Goal: Information Seeking & Learning: Find contact information

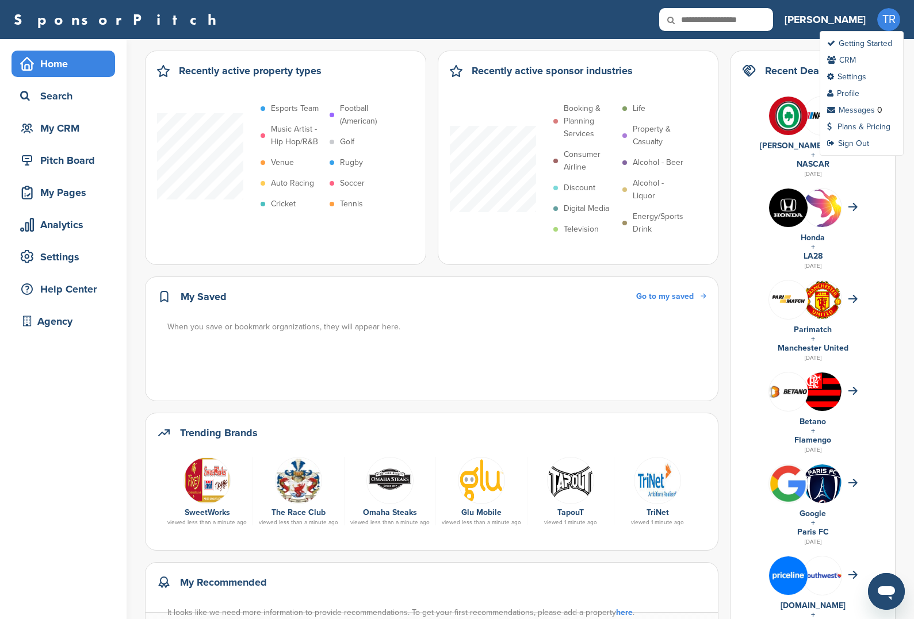
click at [888, 16] on span "TR" at bounding box center [888, 19] width 23 height 23
click at [853, 92] on link "Profile" at bounding box center [843, 94] width 32 height 10
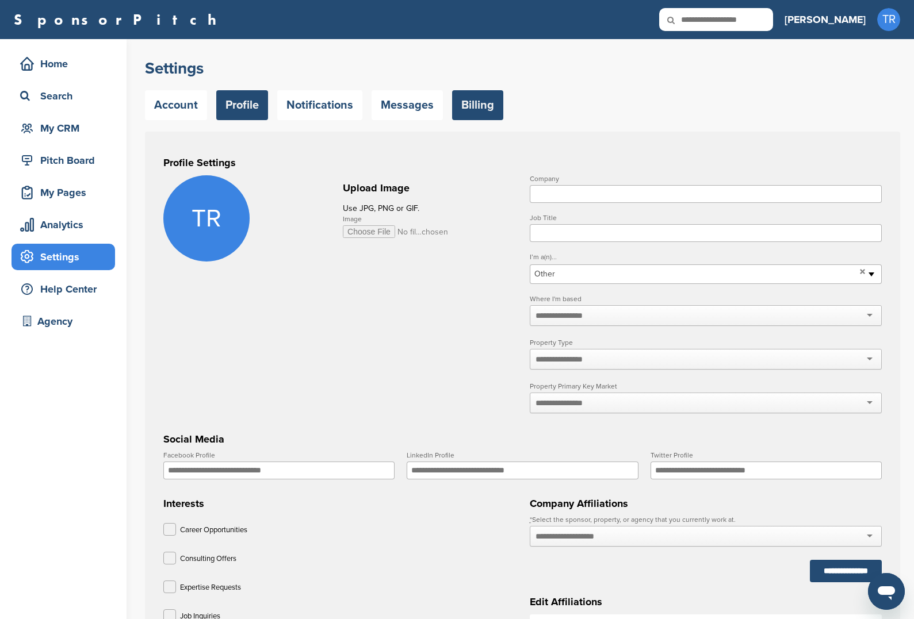
click at [471, 112] on link "Billing" at bounding box center [477, 105] width 51 height 30
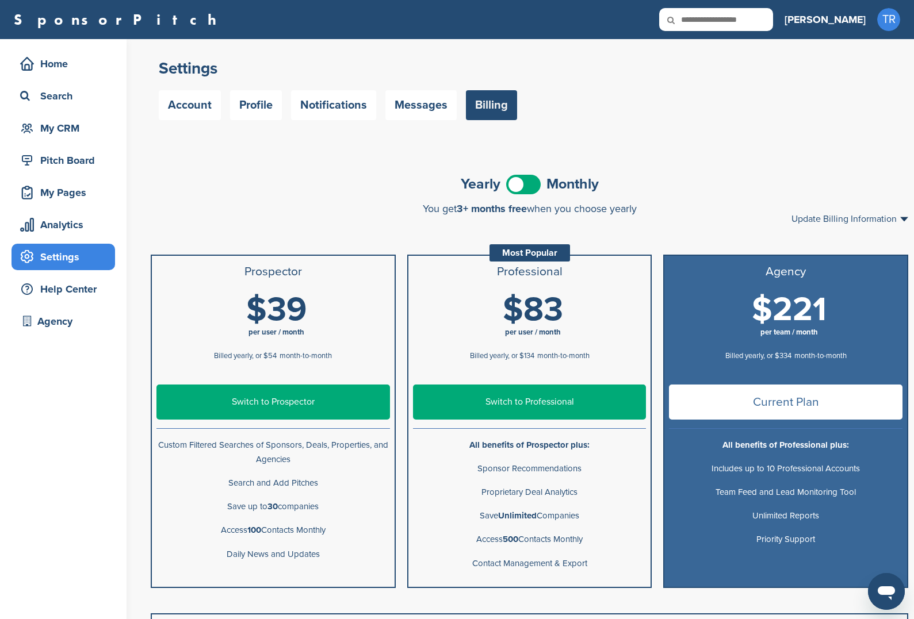
click at [527, 174] on div "Yearly Monthly" at bounding box center [529, 184] width 757 height 26
click at [521, 185] on span at bounding box center [523, 185] width 34 height 20
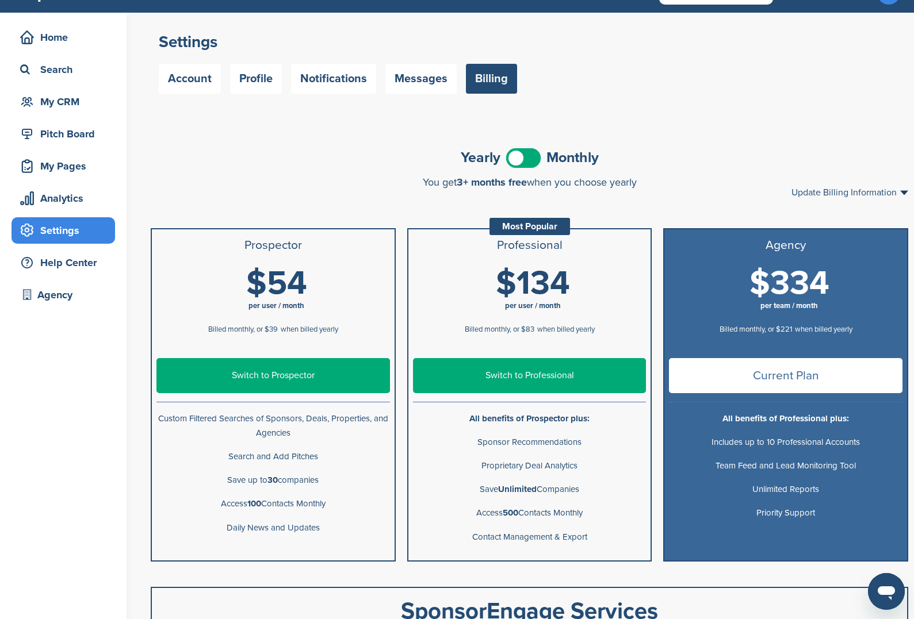
scroll to position [30, 0]
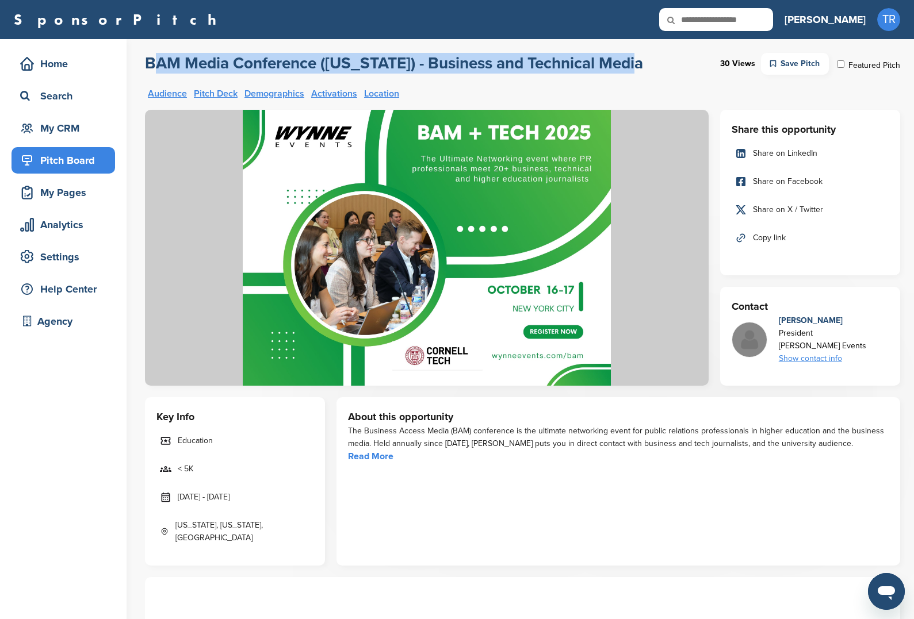
drag, startPoint x: 144, startPoint y: 58, endPoint x: 654, endPoint y: 68, distance: 510.6
copy h2 "BAM Media Conference ([US_STATE]) - Business and Technical Media"
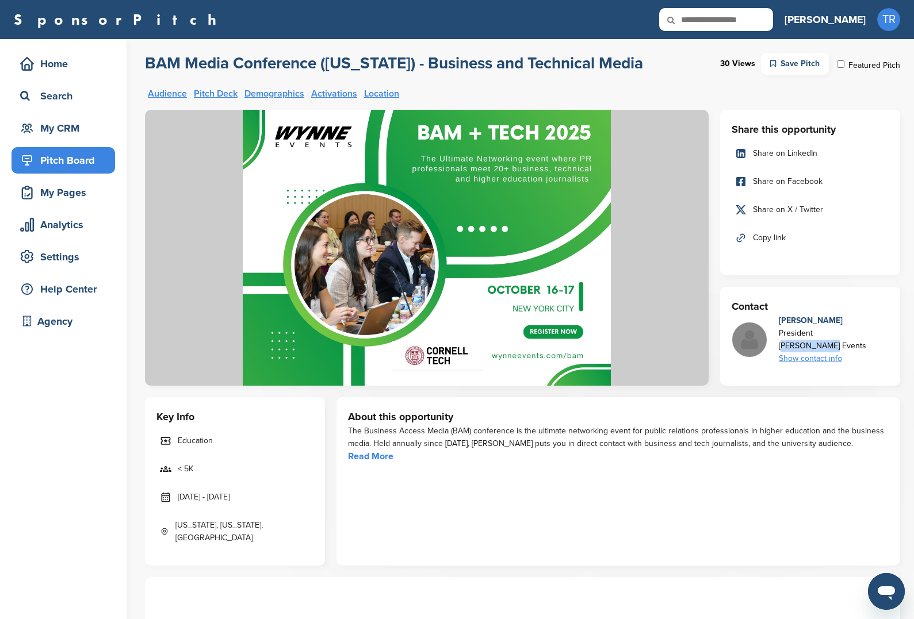
drag, startPoint x: 837, startPoint y: 341, endPoint x: 778, endPoint y: 343, distance: 59.2
click at [778, 343] on div "[PERSON_NAME] Events" at bounding box center [821, 346] width 87 height 13
copy div "[PERSON_NAME] Events"
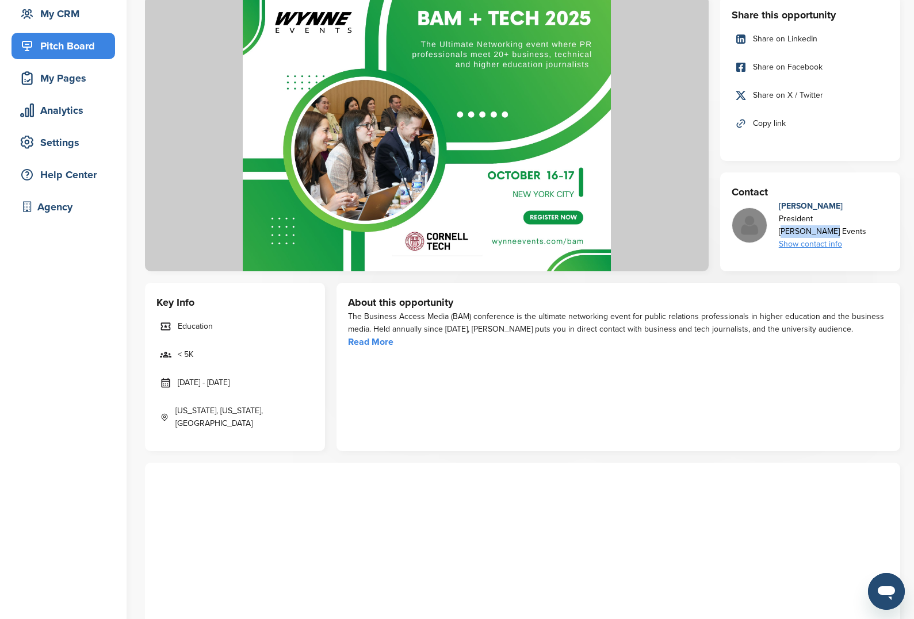
scroll to position [120, 0]
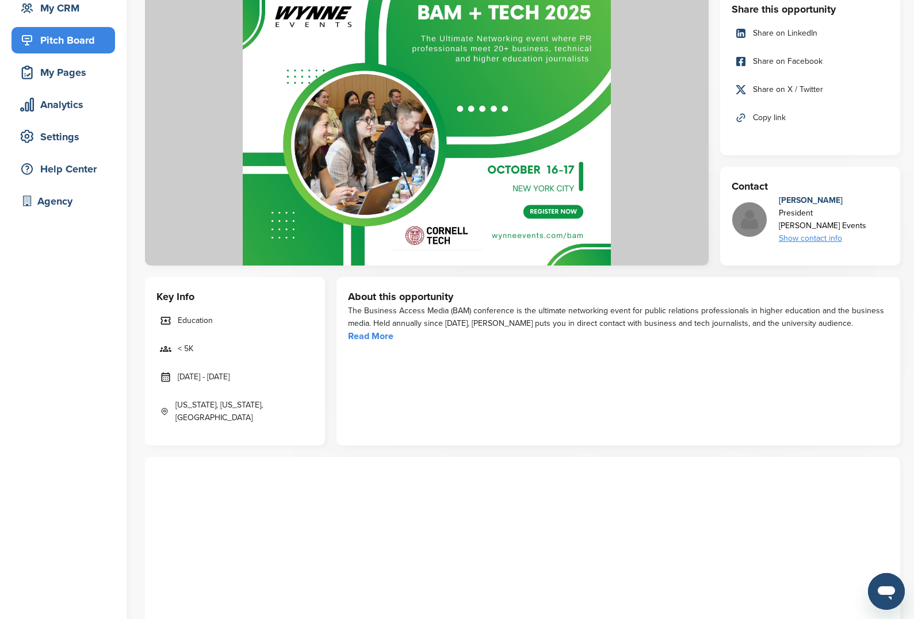
click at [198, 323] on span "Education" at bounding box center [195, 320] width 35 height 13
click at [191, 319] on span "Education" at bounding box center [195, 320] width 35 height 13
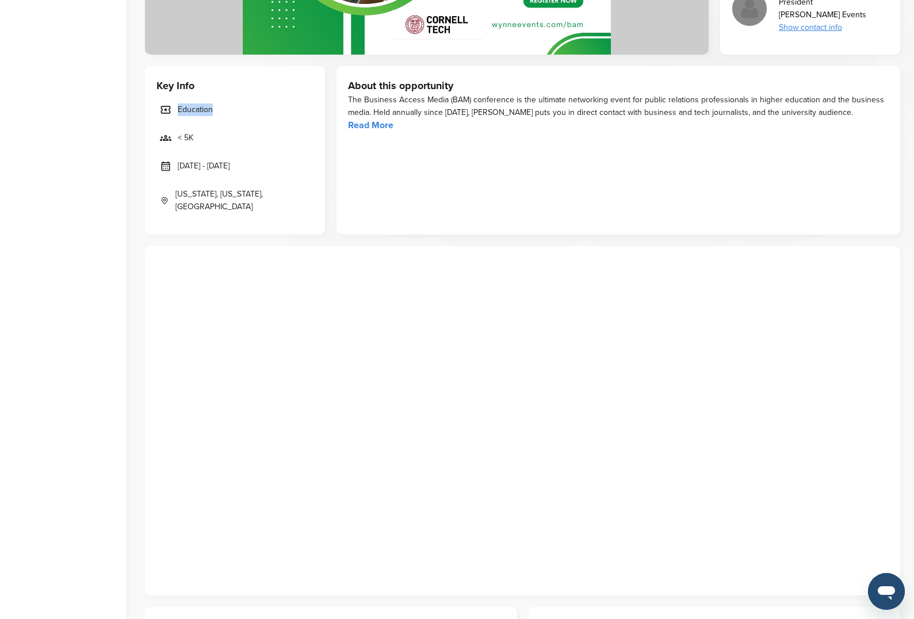
scroll to position [0, 0]
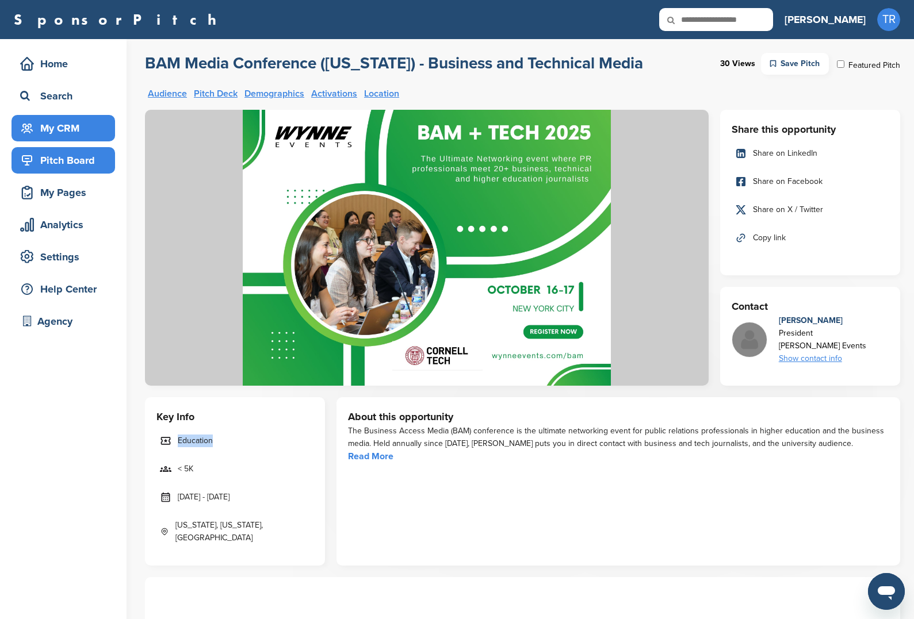
click at [72, 126] on div "My CRM" at bounding box center [66, 128] width 98 height 21
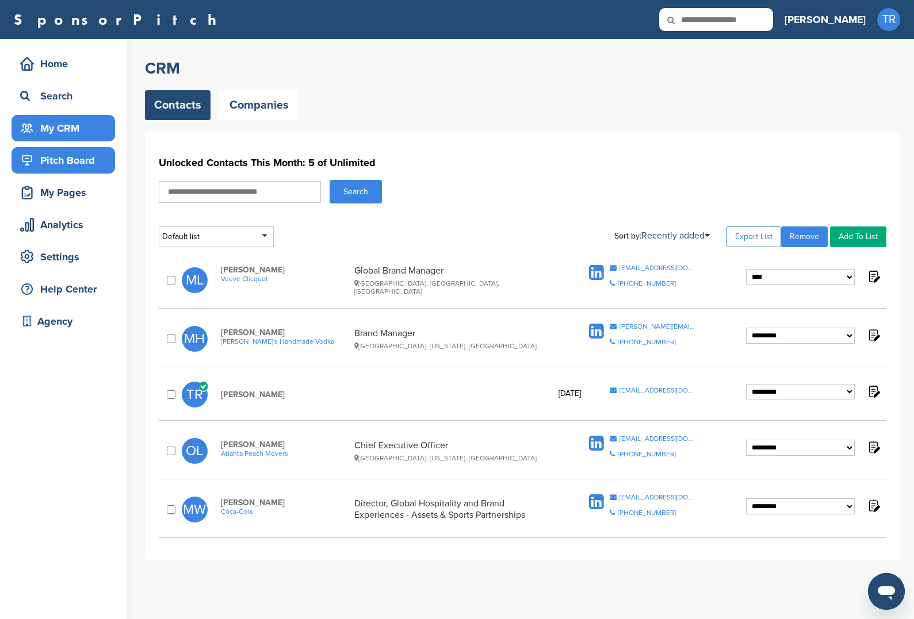
click at [70, 152] on div "Pitch Board" at bounding box center [66, 160] width 98 height 21
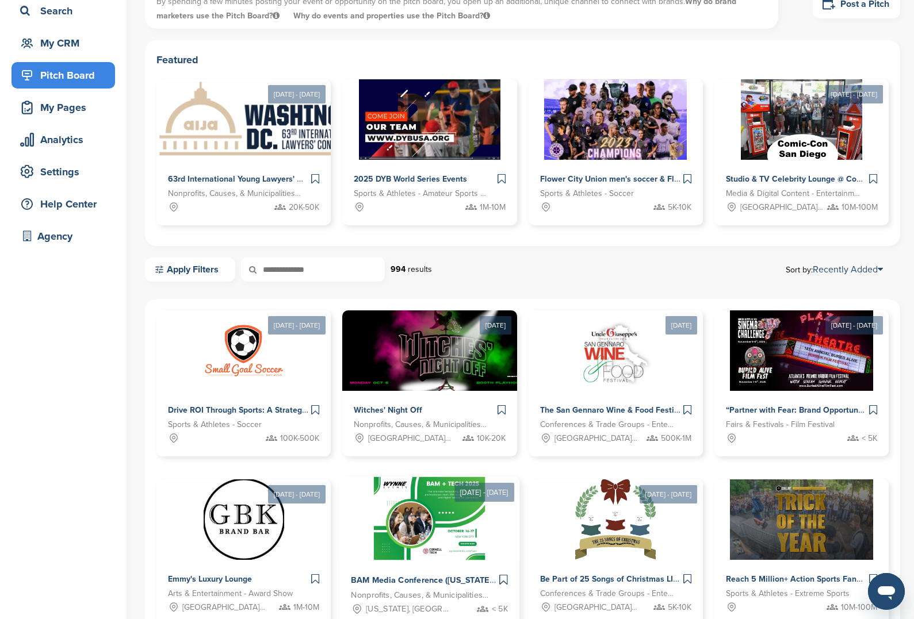
scroll to position [97, 0]
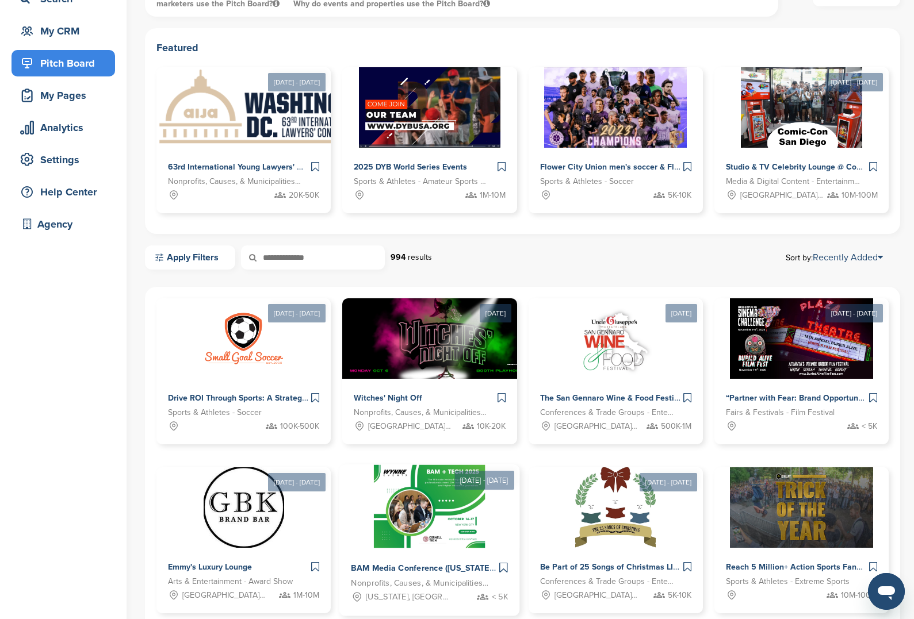
click at [412, 485] on img at bounding box center [429, 506] width 111 height 83
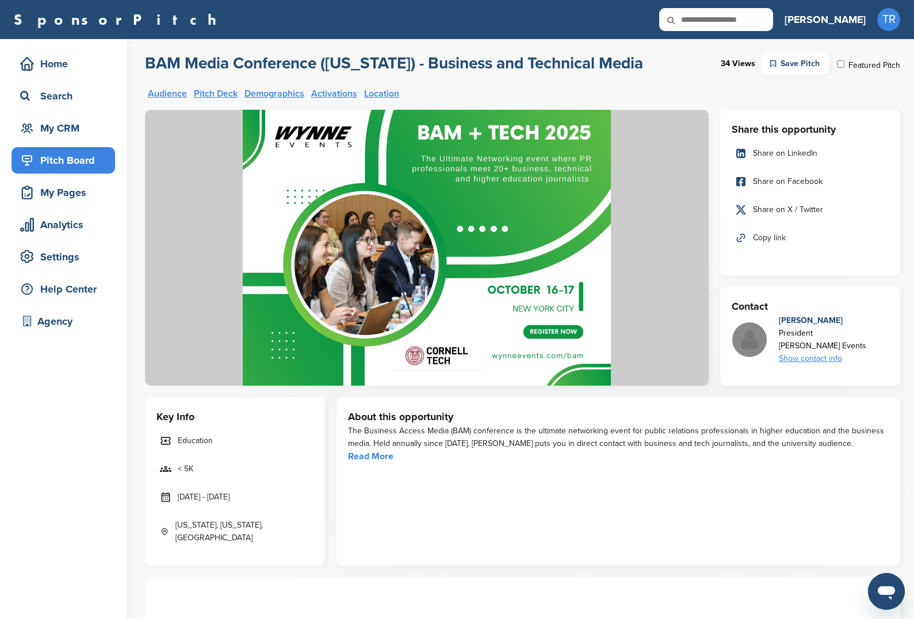
click at [208, 432] on link "Education" at bounding box center [234, 441] width 157 height 24
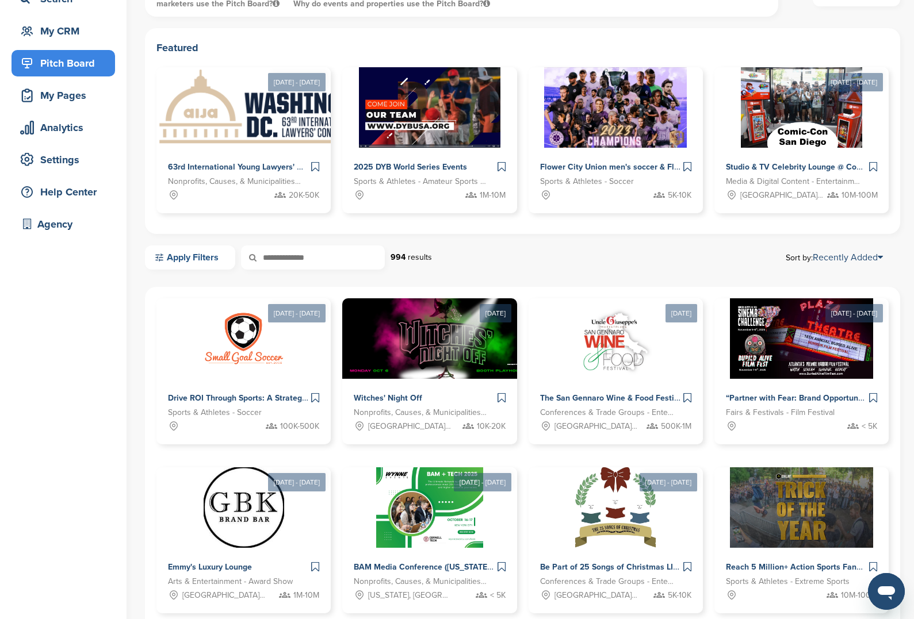
click at [207, 265] on link "Apply Filters" at bounding box center [190, 257] width 90 height 24
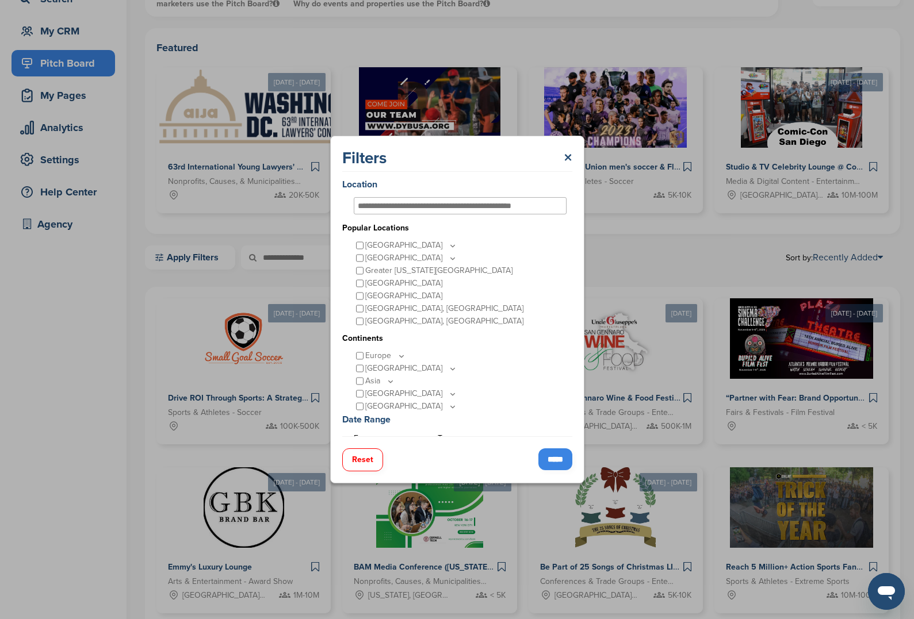
click at [197, 258] on div "Filters × Location Popular Locations United States Midwest Illinois Indiana Iow…" at bounding box center [457, 309] width 914 height 619
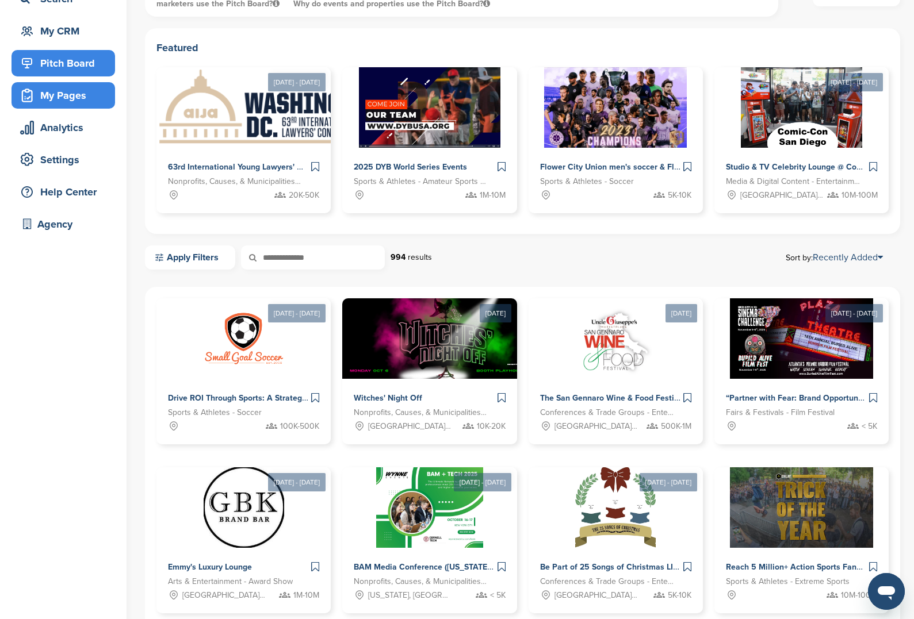
click at [74, 89] on div "My Pages" at bounding box center [66, 95] width 98 height 21
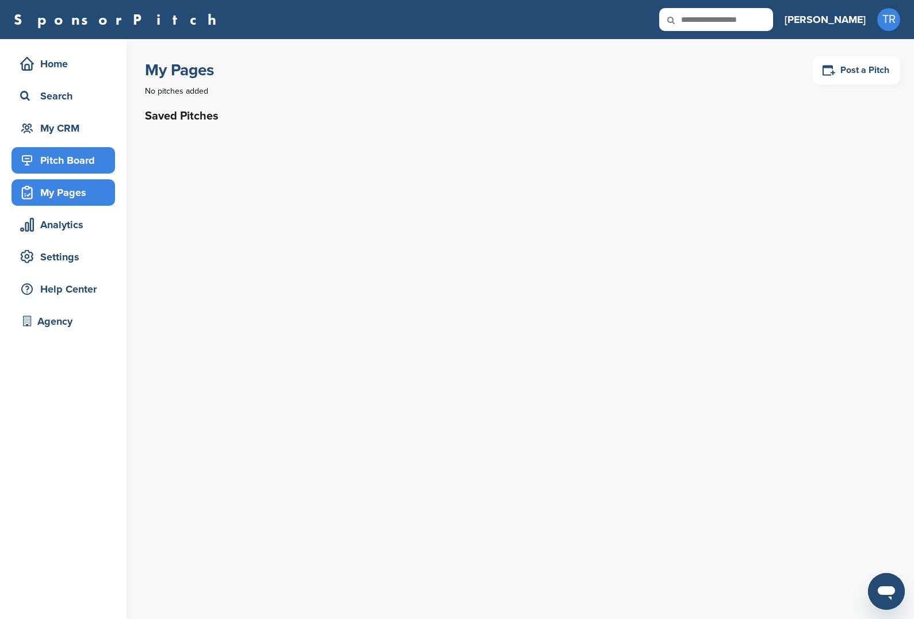
click at [76, 148] on div "Pitch Board" at bounding box center [62, 160] width 103 height 26
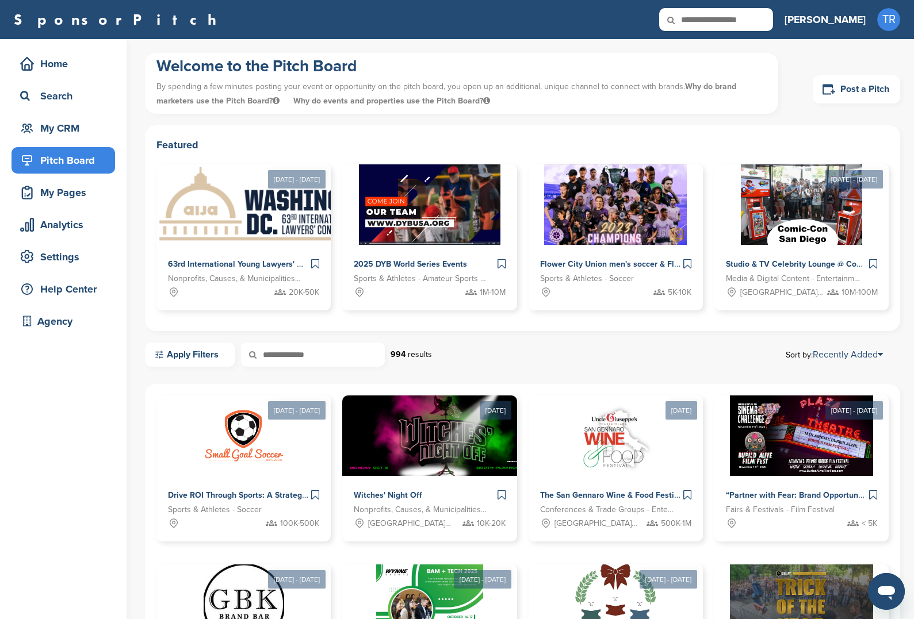
click at [850, 72] on div "Welcome to the Pitch Board By spending a few minutes posting your event or oppo…" at bounding box center [522, 89] width 755 height 72
click at [845, 91] on link "Post a Pitch" at bounding box center [855, 89] width 87 height 28
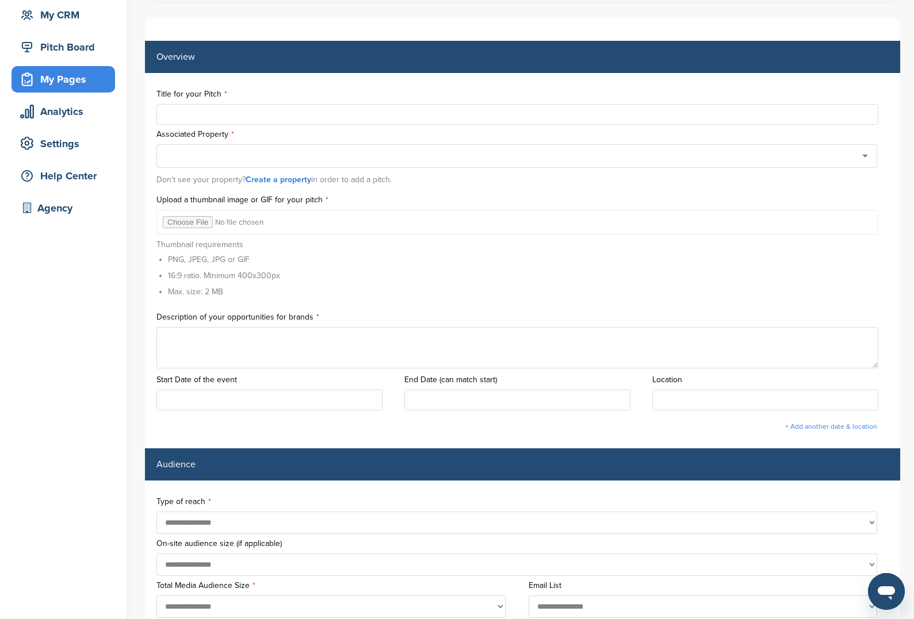
scroll to position [113, 0]
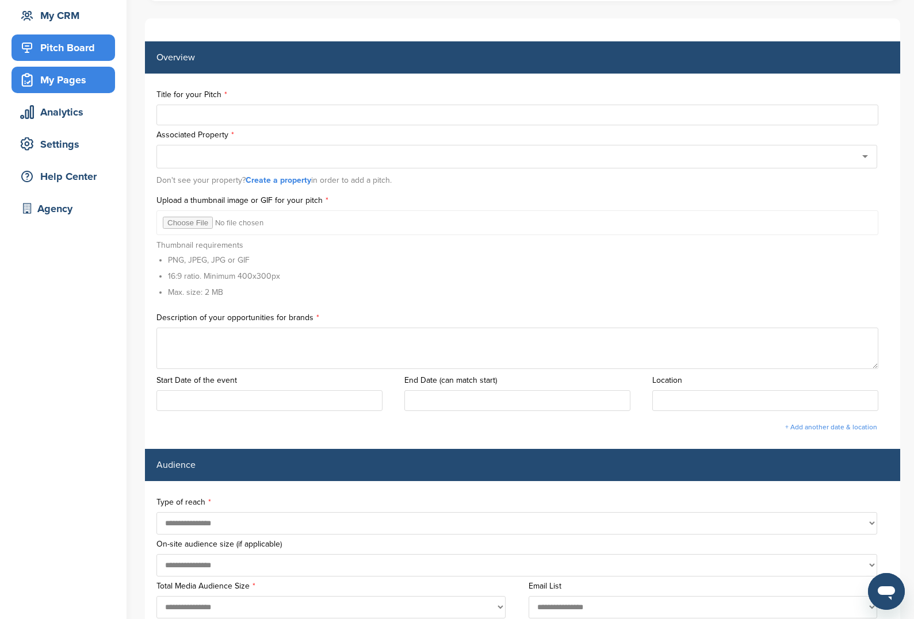
click at [89, 57] on div "Pitch Board" at bounding box center [66, 47] width 98 height 21
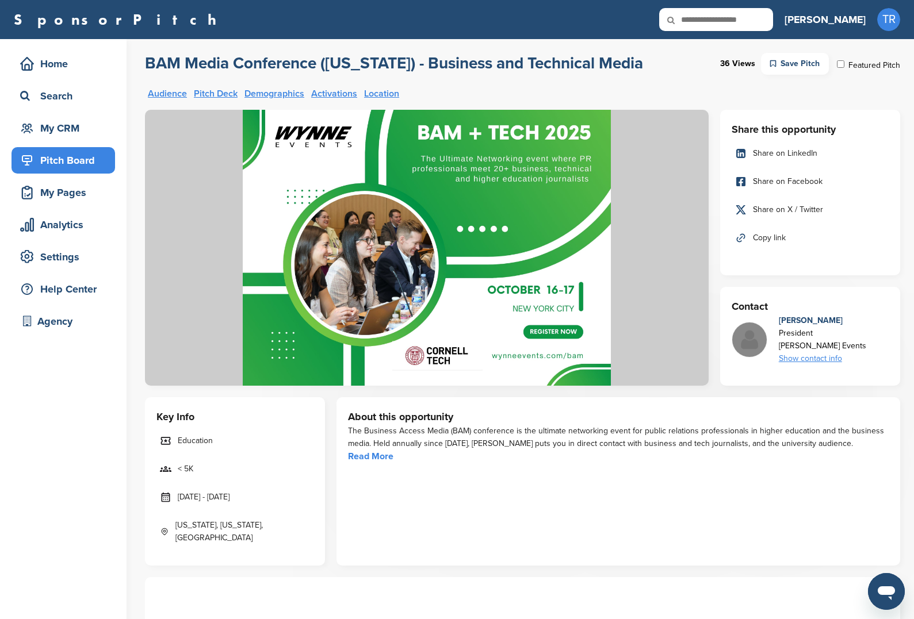
click at [807, 357] on div "Show contact info" at bounding box center [821, 358] width 87 height 13
click at [850, 332] on div "Robert Wynne President Wynne Events Show contact info rob@wynnepr.com" at bounding box center [809, 339] width 157 height 51
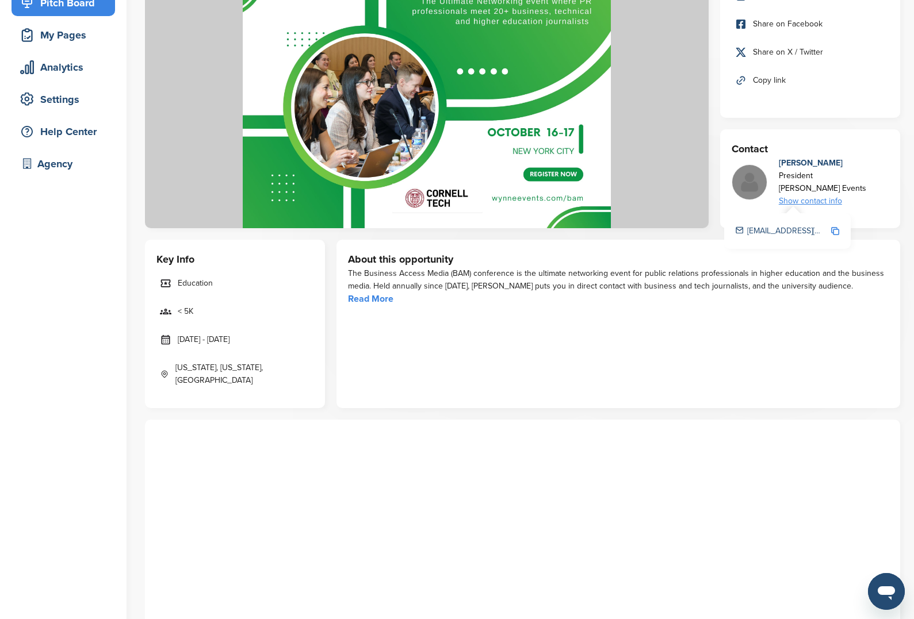
scroll to position [252, 0]
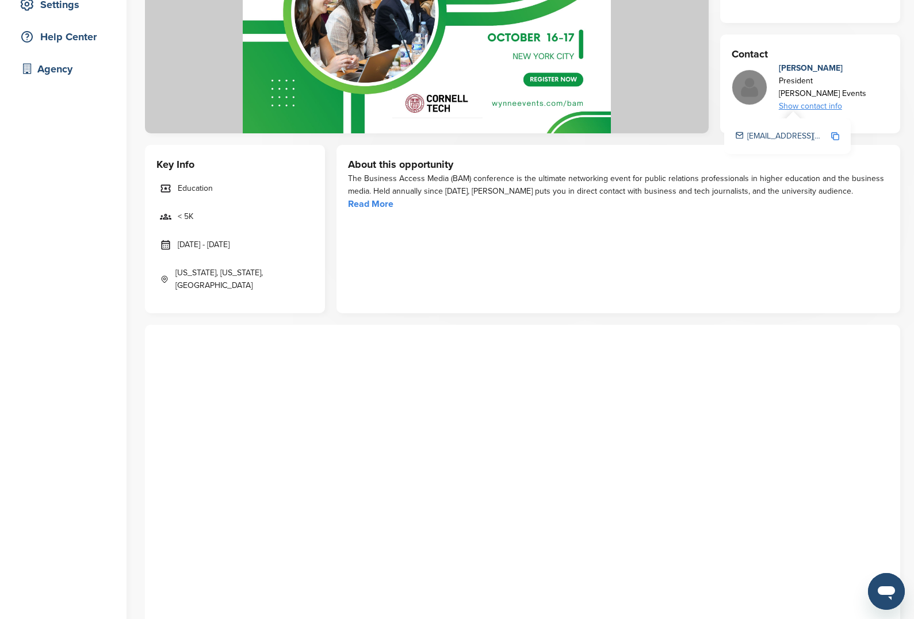
drag, startPoint x: 202, startPoint y: 185, endPoint x: 174, endPoint y: 185, distance: 28.2
click at [200, 186] on span "Education" at bounding box center [195, 188] width 35 height 13
click at [172, 186] on link "Education" at bounding box center [234, 188] width 157 height 24
click at [163, 186] on icon at bounding box center [165, 188] width 11 height 11
click at [162, 186] on icon at bounding box center [165, 188] width 11 height 11
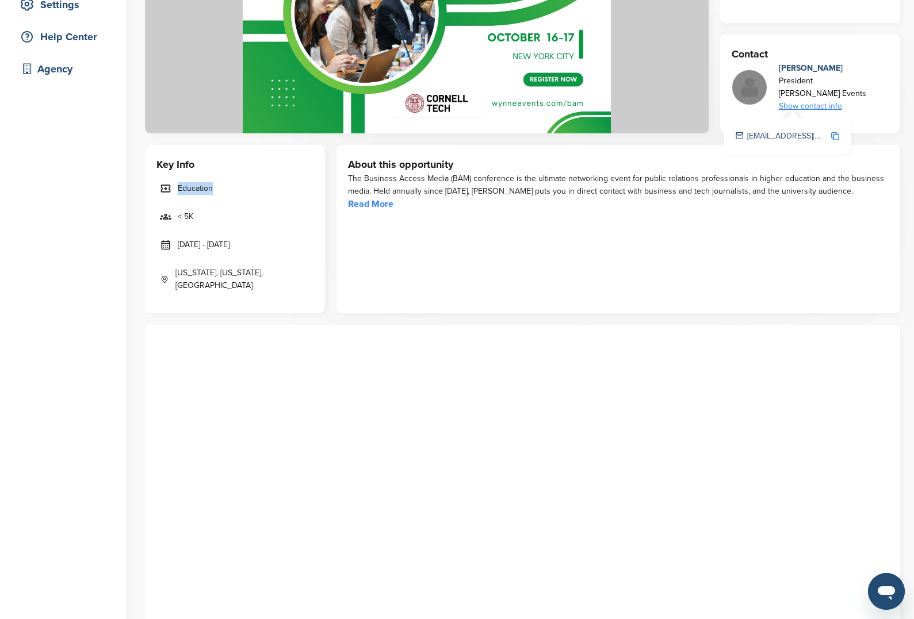
drag, startPoint x: 162, startPoint y: 186, endPoint x: 239, endPoint y: 185, distance: 77.0
click at [240, 185] on link "Education" at bounding box center [234, 188] width 157 height 24
click at [239, 185] on link "Education" at bounding box center [234, 188] width 157 height 24
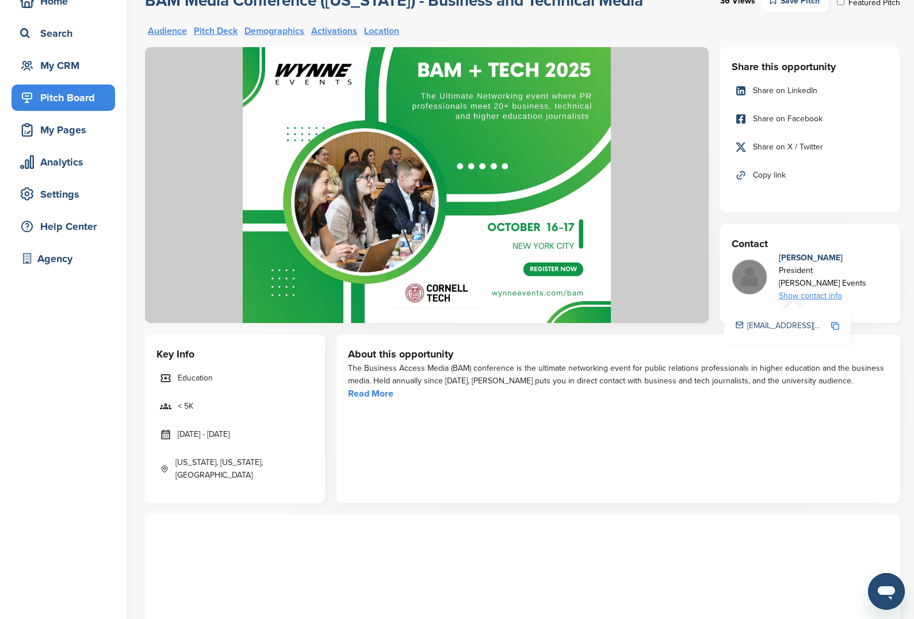
scroll to position [0, 0]
